Goal: Information Seeking & Learning: Learn about a topic

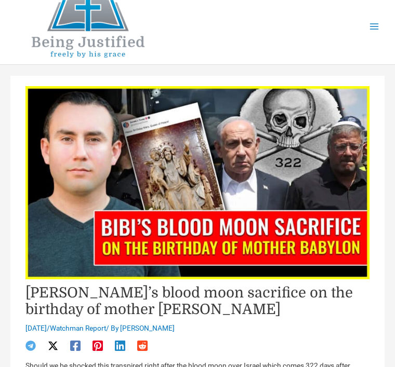
scroll to position [27, 0]
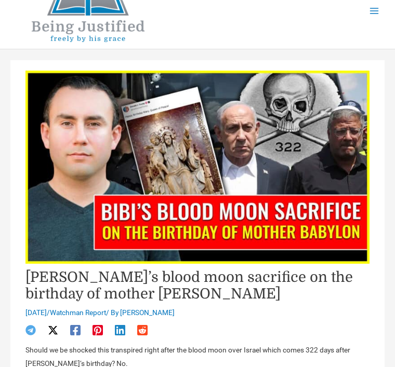
click at [341, 293] on h1 "[PERSON_NAME]’s blood moon sacrifice on the birthday of mother [PERSON_NAME]" at bounding box center [196, 287] width 343 height 34
click at [340, 251] on img at bounding box center [196, 167] width 343 height 193
click at [330, 227] on img at bounding box center [196, 167] width 343 height 193
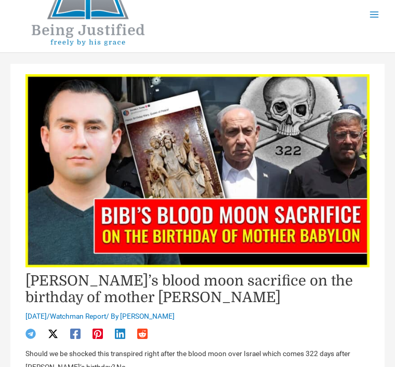
scroll to position [0, 0]
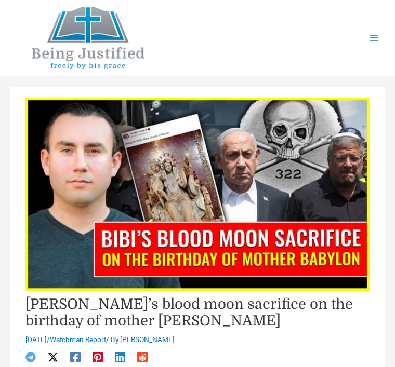
click at [305, 151] on img at bounding box center [196, 194] width 343 height 193
click at [256, 264] on img at bounding box center [196, 194] width 343 height 193
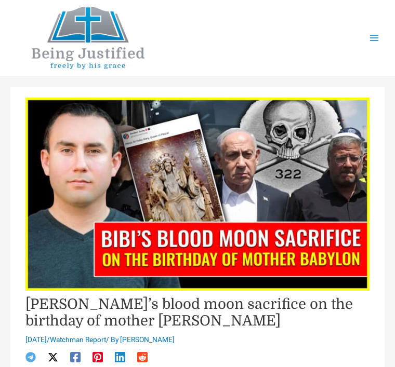
click at [165, 269] on img at bounding box center [196, 194] width 343 height 193
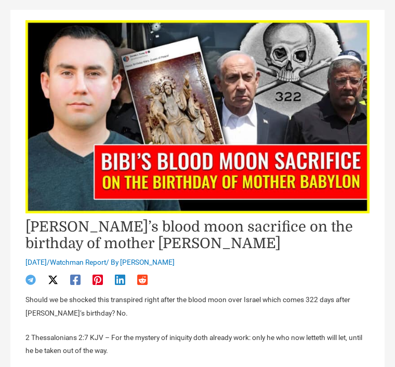
scroll to position [78, 0]
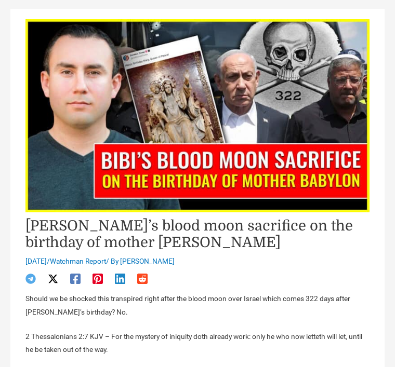
click at [368, 205] on img at bounding box center [196, 115] width 343 height 193
click at [243, 269] on header "Bibi’s blood moon sacrifice on the birthday of mother babylon September 8, 2025…" at bounding box center [196, 152] width 343 height 266
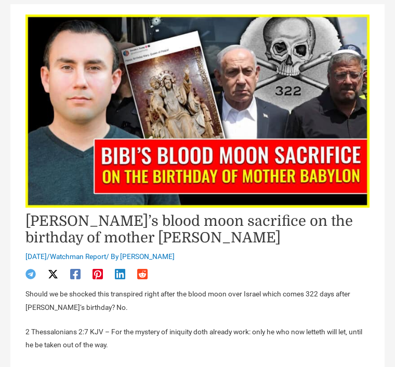
scroll to position [84, 0]
